Goal: Task Accomplishment & Management: Use online tool/utility

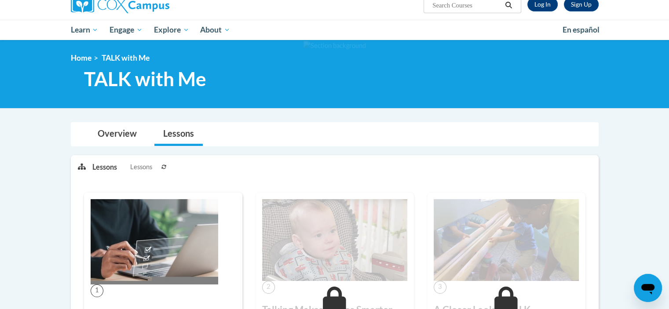
scroll to position [70, 0]
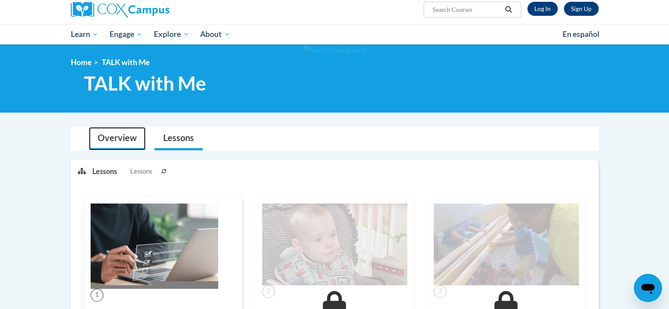
click at [127, 142] on link "Overview" at bounding box center [117, 138] width 57 height 23
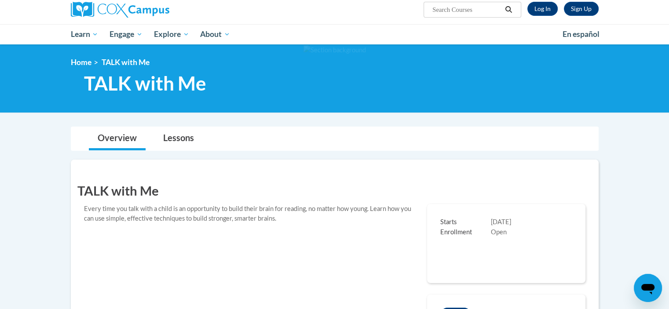
click at [275, 243] on div "TALK with Me Every time you talk with a child is an opportunity to build their …" at bounding box center [334, 279] width 514 height 212
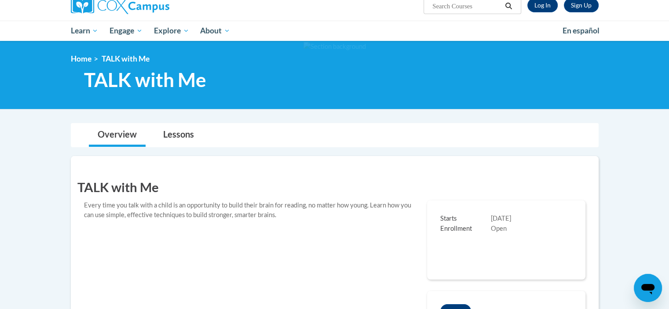
scroll to position [53, 0]
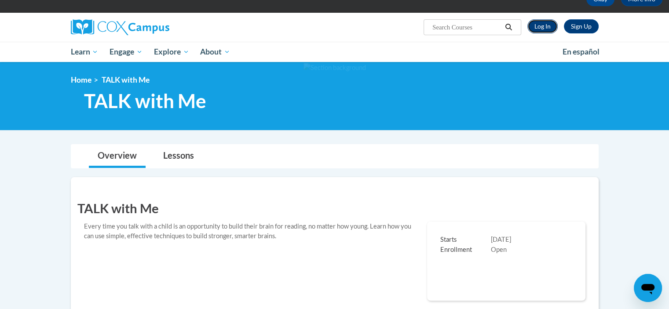
click at [540, 31] on link "Log In" at bounding box center [542, 26] width 30 height 14
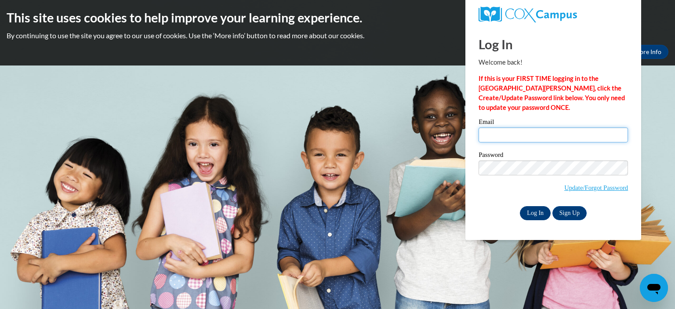
type input "mmorrison@picca.info"
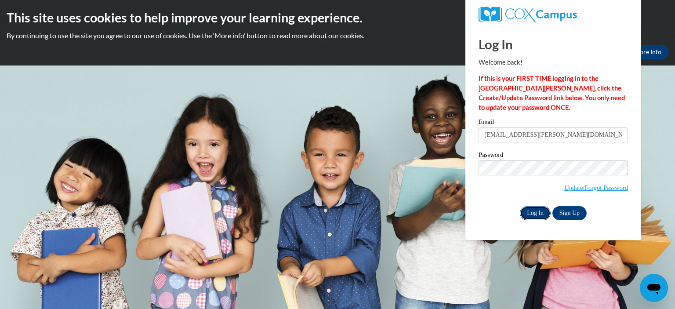
click at [540, 211] on input "Log In" at bounding box center [535, 213] width 31 height 14
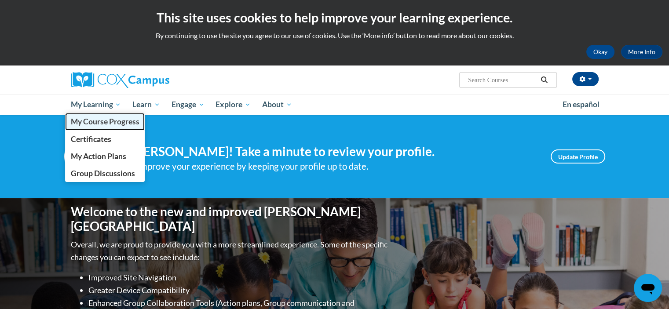
click at [116, 122] on span "My Course Progress" at bounding box center [104, 121] width 69 height 9
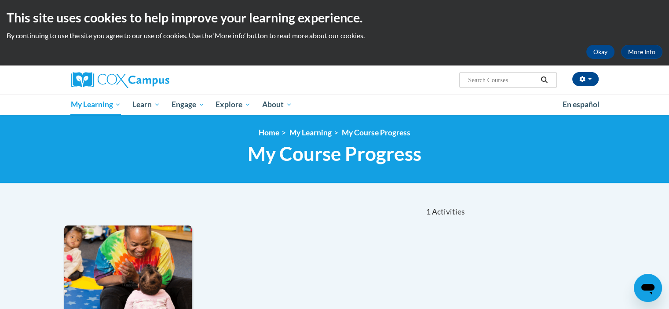
click at [182, 270] on img at bounding box center [128, 271] width 128 height 90
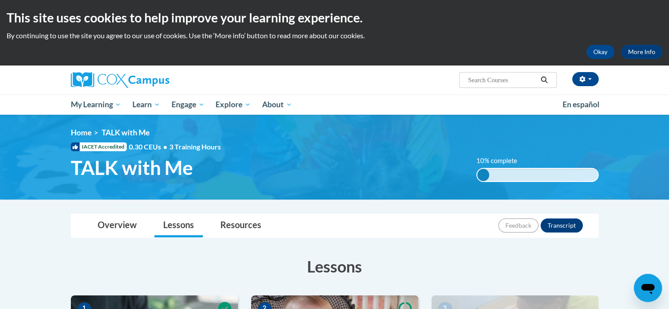
click at [147, 265] on h3 "Lessons" at bounding box center [335, 266] width 528 height 22
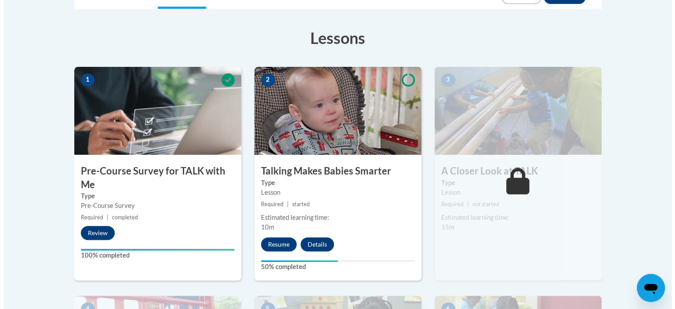
scroll to position [246, 0]
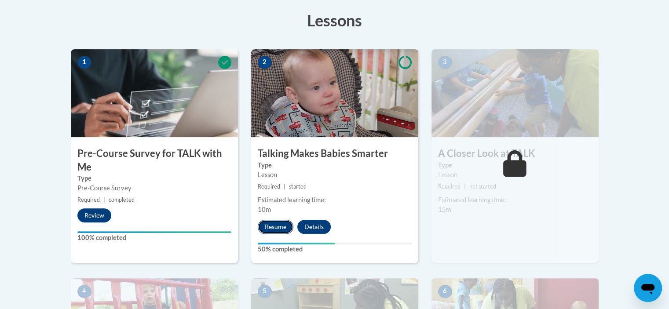
click at [280, 230] on button "Resume" at bounding box center [276, 227] width 36 height 14
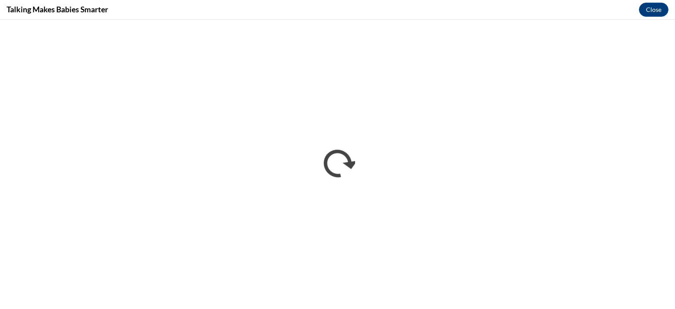
scroll to position [0, 0]
